Goal: Transaction & Acquisition: Subscribe to service/newsletter

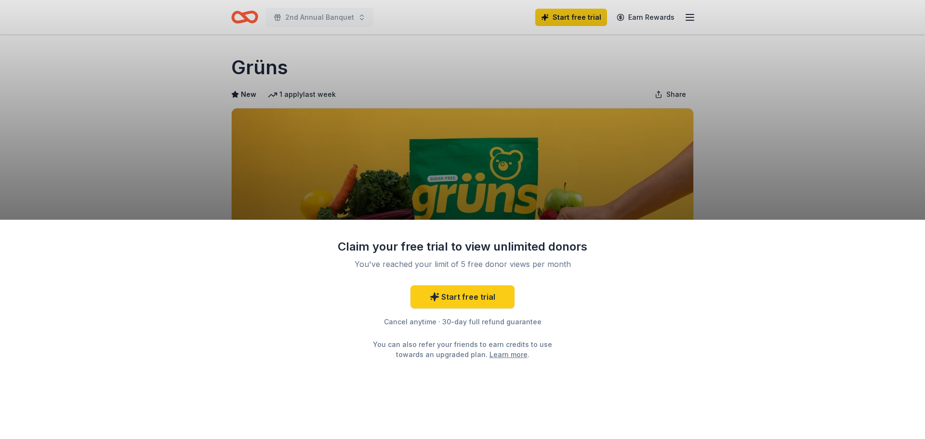
click at [780, 114] on div "Claim your free trial to view unlimited donors You've reached your limit of 5 f…" at bounding box center [462, 219] width 925 height 439
click at [461, 301] on link "Start free trial" at bounding box center [463, 296] width 104 height 23
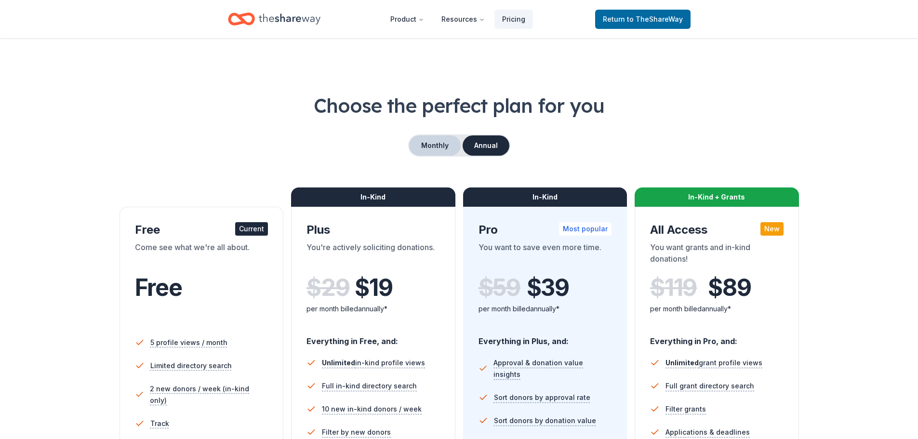
click at [427, 152] on button "Monthly" at bounding box center [435, 145] width 52 height 20
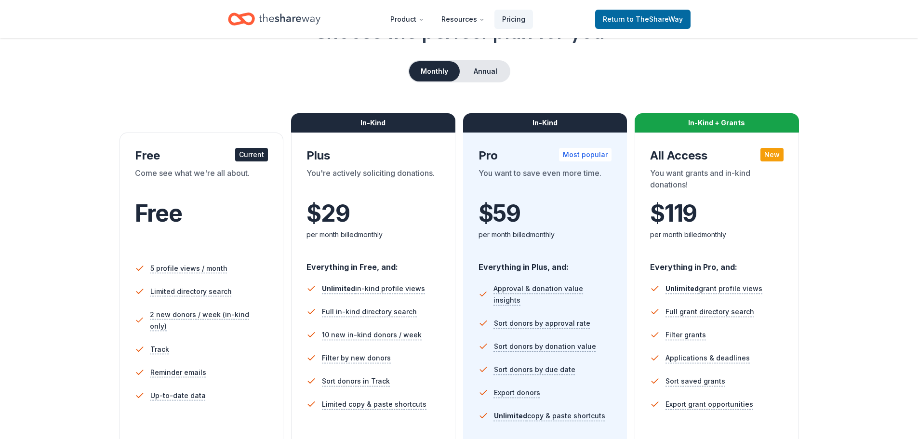
scroll to position [145, 0]
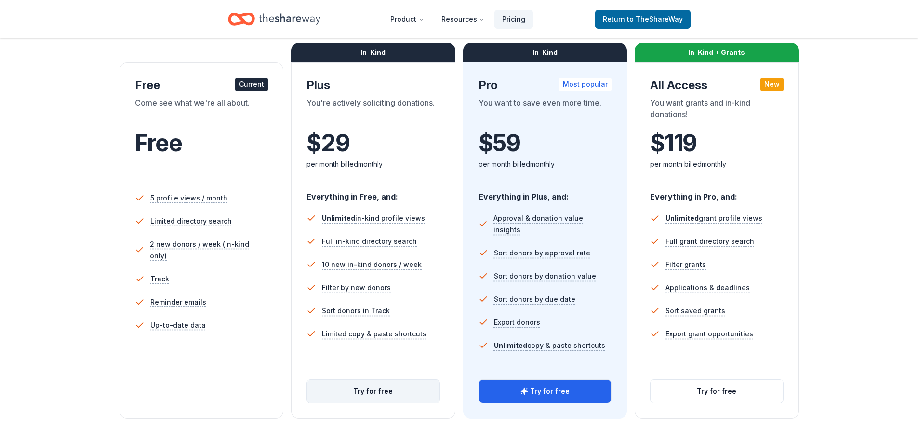
click at [393, 392] on button "Try for free" at bounding box center [373, 391] width 133 height 23
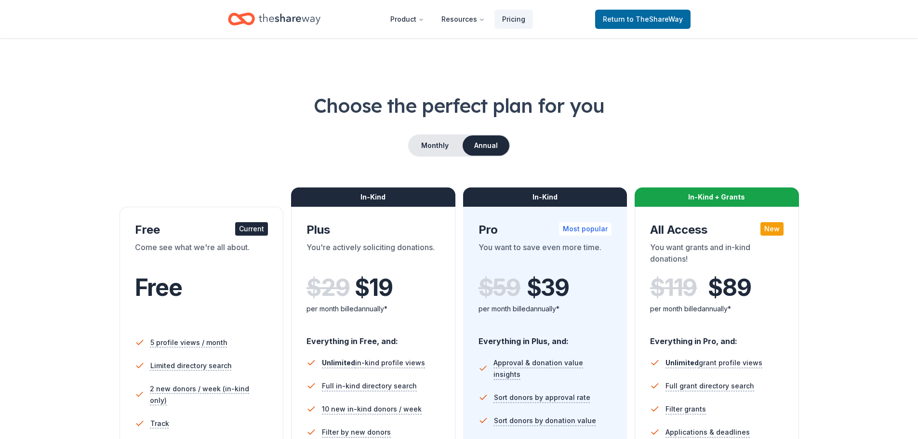
scroll to position [145, 0]
